Goal: Task Accomplishment & Management: Manage account settings

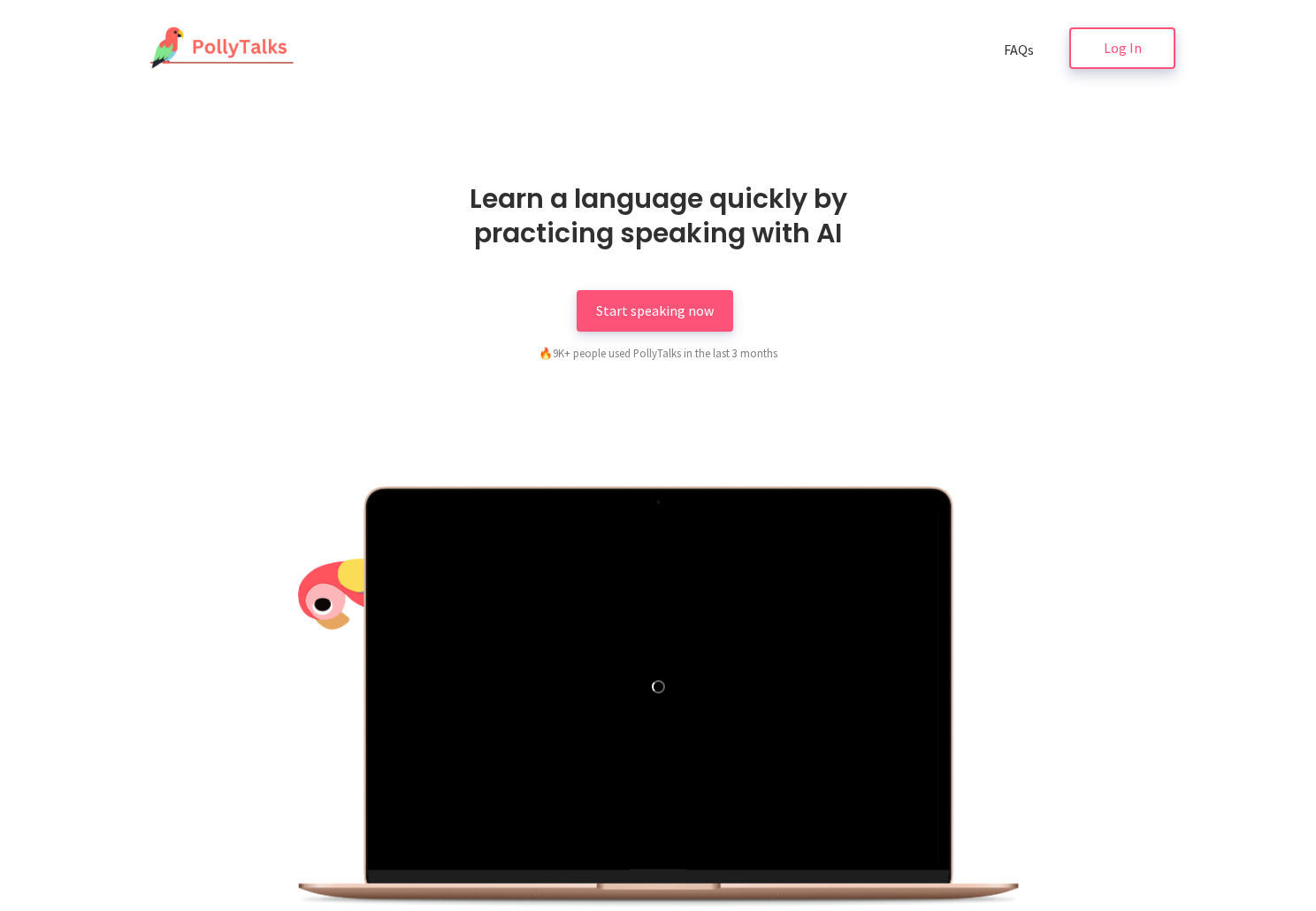
click at [1131, 58] on link "Log In" at bounding box center [1121, 48] width 106 height 42
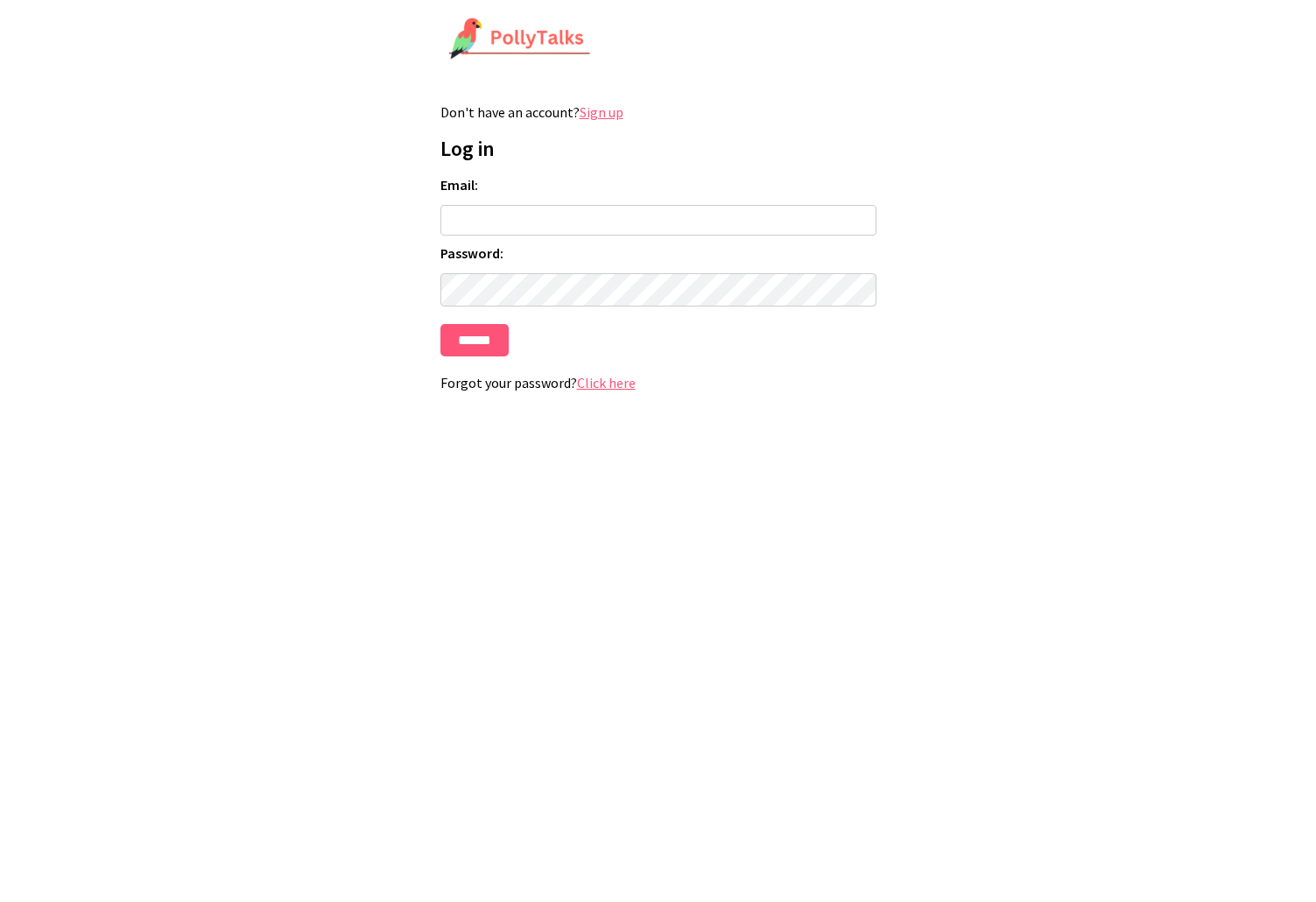
click at [540, 215] on input "Email:" at bounding box center [658, 220] width 436 height 31
click at [780, 219] on input "Email:" at bounding box center [658, 220] width 436 height 31
click at [439, 424] on com-1password-button at bounding box center [439, 424] width 0 height 0
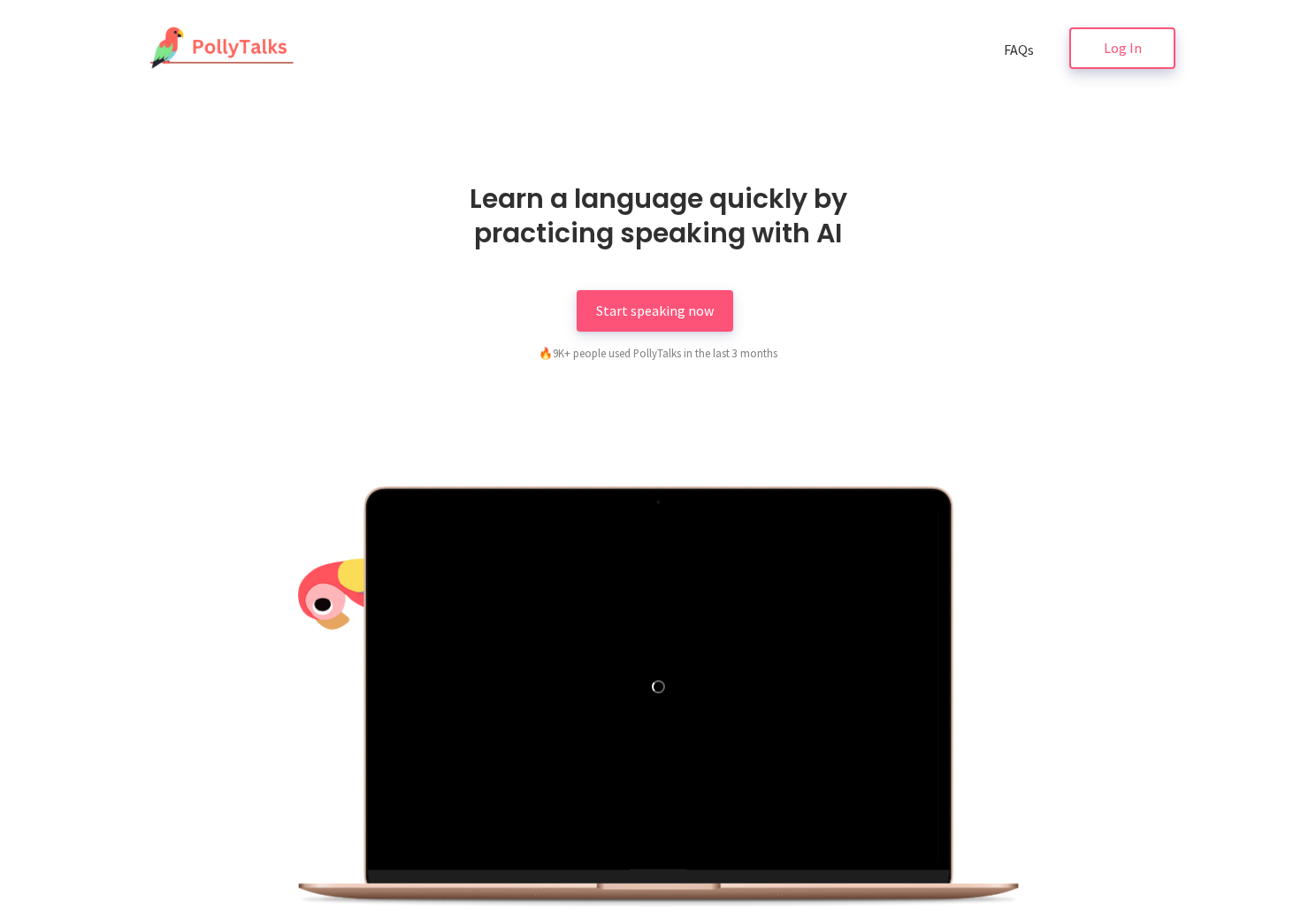
click at [1124, 59] on link "Log In" at bounding box center [1121, 48] width 106 height 42
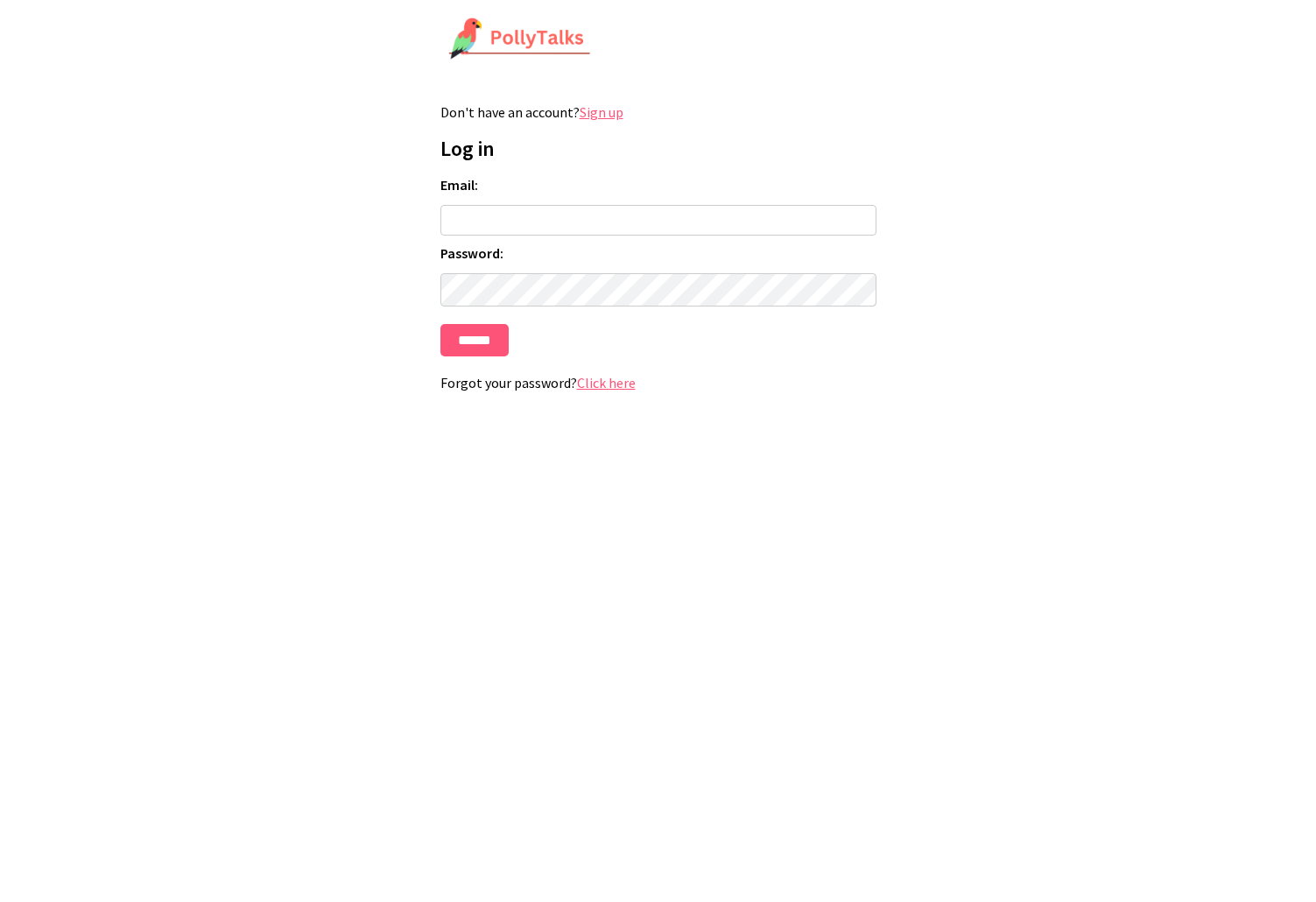
click at [620, 221] on input "Email:" at bounding box center [658, 220] width 436 height 31
type input "**********"
